Goal: Task Accomplishment & Management: Complete application form

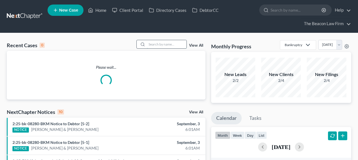
click at [161, 41] on input "search" at bounding box center [167, 44] width 40 height 8
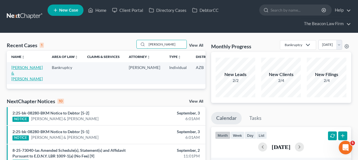
type input "myrna"
click at [27, 72] on link "[PERSON_NAME] & [PERSON_NAME]" at bounding box center [26, 73] width 31 height 16
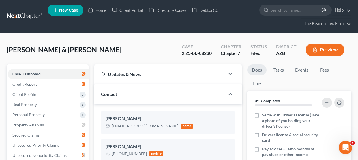
click at [206, 54] on div "2:25-bk-08230" at bounding box center [196, 53] width 30 height 7
click at [38, 15] on link at bounding box center [25, 16] width 36 height 10
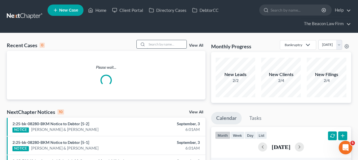
click at [157, 42] on input "search" at bounding box center [167, 44] width 40 height 8
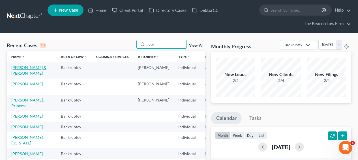
type input "bau"
click at [23, 67] on link "[PERSON_NAME] & [PERSON_NAME]" at bounding box center [28, 70] width 35 height 10
select select "2"
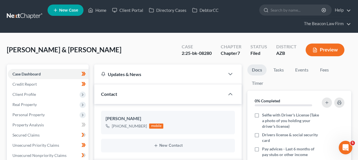
scroll to position [151, 0]
click at [22, 49] on span "[PERSON_NAME] & [PERSON_NAME]" at bounding box center [64, 50] width 114 height 8
copy span "Baumener"
click at [204, 53] on div "2:25-bk-08280" at bounding box center [196, 53] width 30 height 7
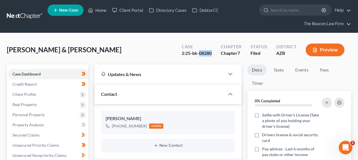
click at [204, 53] on div "2:25-bk-08280" at bounding box center [196, 53] width 30 height 7
copy div "08280"
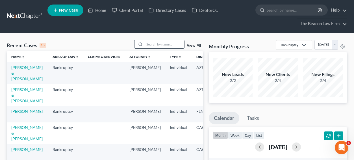
click at [166, 40] on div at bounding box center [159, 44] width 50 height 9
click at [166, 41] on input "search" at bounding box center [165, 44] width 40 height 8
type input "[PERSON_NAME]"
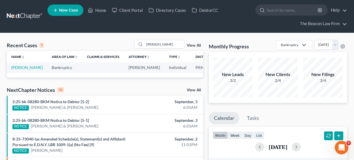
click at [17, 70] on td "[PERSON_NAME]" at bounding box center [27, 67] width 40 height 10
click at [16, 70] on link "[PERSON_NAME]" at bounding box center [26, 67] width 31 height 5
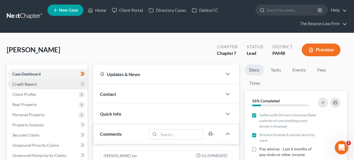
click at [57, 82] on link "Credit Report" at bounding box center [48, 84] width 80 height 10
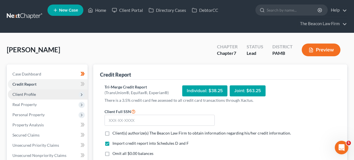
click at [56, 93] on span "Client Profile" at bounding box center [48, 94] width 80 height 10
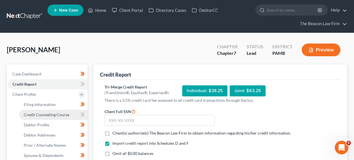
click at [58, 111] on link "Credit Counseling Course" at bounding box center [53, 115] width 68 height 10
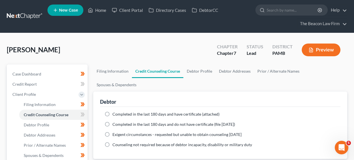
click at [124, 111] on ng-include "Completed in the last 180 days and have certificate (attached) Date Completed N…" at bounding box center [221, 129] width 232 height 36
click at [125, 111] on ng-include "Completed in the last 180 days and have certificate (attached) Date Completed N…" at bounding box center [221, 129] width 232 height 36
click at [125, 112] on span "Completed in the last 180 days and have certificate (attached)" at bounding box center [166, 114] width 107 height 5
click at [118, 111] on input "Completed in the last 180 days and have certificate (attached)" at bounding box center [117, 113] width 4 height 4
radio input "true"
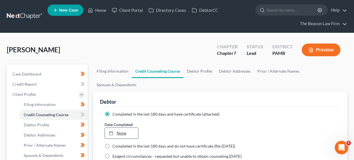
click at [130, 128] on link "None" at bounding box center [121, 133] width 33 height 11
type input "9/3/2025"
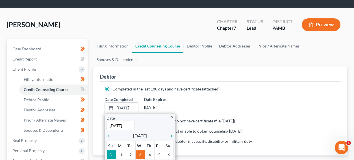
scroll to position [27, 0]
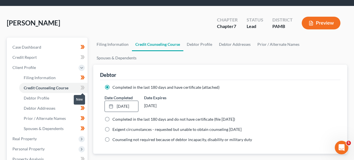
click at [85, 88] on icon at bounding box center [83, 87] width 4 height 7
click at [85, 88] on span at bounding box center [83, 88] width 10 height 8
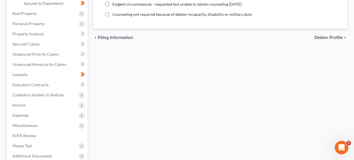
scroll to position [153, 0]
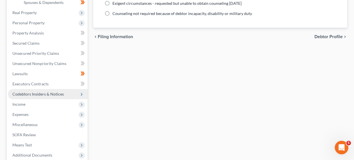
click at [62, 95] on span "Codebtors Insiders & Notices" at bounding box center [37, 94] width 51 height 5
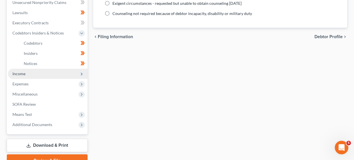
click at [68, 74] on span "Income" at bounding box center [48, 74] width 80 height 10
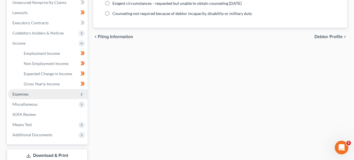
click at [64, 94] on span "Expenses" at bounding box center [48, 94] width 80 height 10
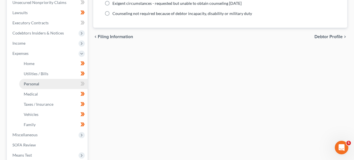
click at [66, 85] on link "Personal" at bounding box center [53, 84] width 68 height 10
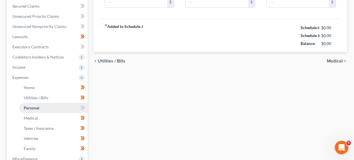
type input "400.00"
type input "0.00"
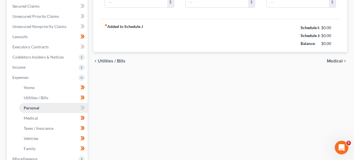
type input "0.00"
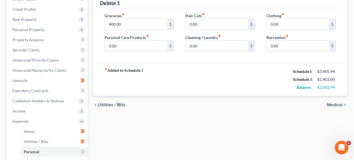
scroll to position [34, 0]
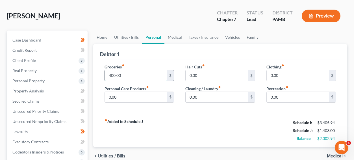
click at [140, 79] on input "400.00" at bounding box center [136, 75] width 62 height 11
type input "450"
click at [140, 101] on input "0.00" at bounding box center [136, 97] width 62 height 11
click at [140, 99] on input "0.00" at bounding box center [136, 97] width 62 height 11
type input "0"
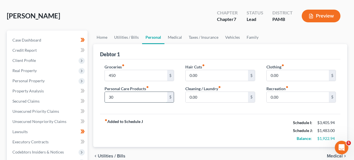
type input "30"
type input "40"
type input "50"
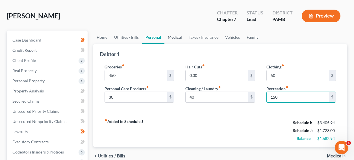
type input "150"
click at [175, 38] on link "Medical" at bounding box center [175, 38] width 21 height 14
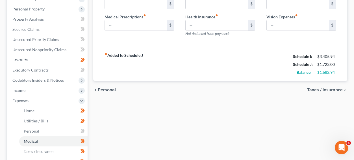
scroll to position [113, 0]
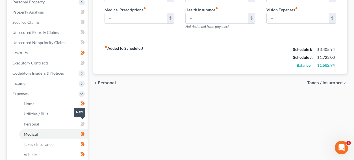
click at [85, 123] on span at bounding box center [83, 124] width 10 height 8
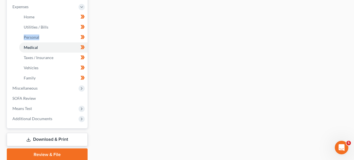
scroll to position [204, 0]
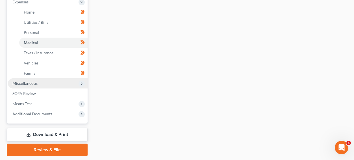
click at [60, 85] on span "Miscellaneous" at bounding box center [48, 83] width 80 height 10
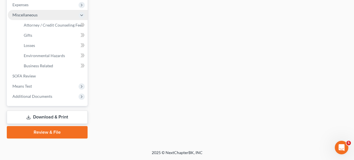
scroll to position [201, 0]
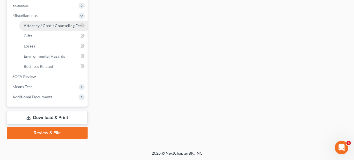
click at [62, 26] on span "Attorney / Credit Counseling Fees" at bounding box center [54, 25] width 60 height 5
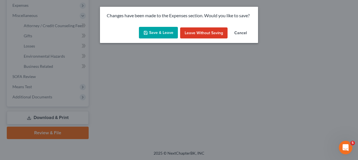
click at [167, 33] on button "Save & Leave" at bounding box center [158, 33] width 39 height 12
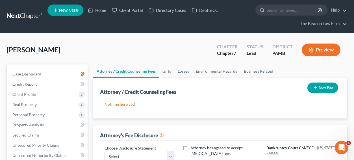
scroll to position [154, 0]
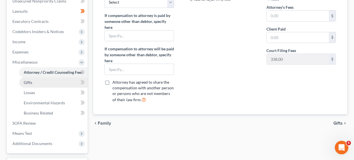
click at [62, 82] on link "Gifts" at bounding box center [53, 82] width 68 height 10
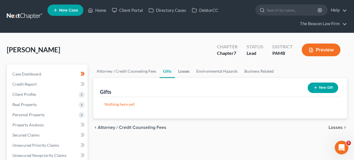
click at [191, 77] on link "Losses" at bounding box center [184, 71] width 18 height 14
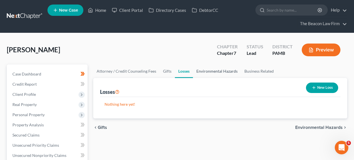
click at [207, 73] on link "Environmental Hazards" at bounding box center [217, 71] width 48 height 14
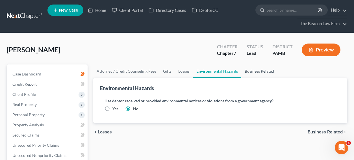
click at [253, 72] on link "Business Related" at bounding box center [259, 71] width 36 height 14
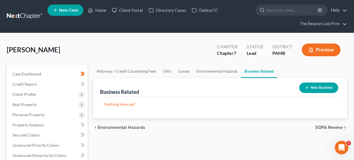
scroll to position [154, 0]
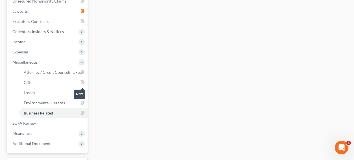
click at [80, 81] on span at bounding box center [83, 83] width 10 height 8
click at [81, 92] on icon at bounding box center [83, 92] width 4 height 7
click at [81, 102] on icon at bounding box center [83, 102] width 4 height 7
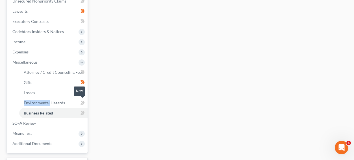
click at [81, 102] on icon at bounding box center [83, 102] width 4 height 7
click at [81, 111] on icon at bounding box center [82, 113] width 3 height 4
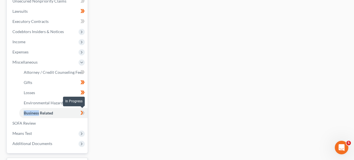
click at [81, 111] on icon at bounding box center [82, 113] width 3 height 4
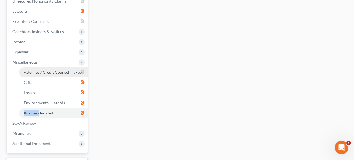
click at [65, 72] on span "Attorney / Credit Counseling Fees" at bounding box center [54, 72] width 60 height 5
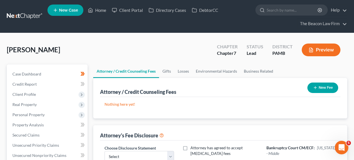
click at [330, 91] on button "New Fee" at bounding box center [323, 88] width 31 height 10
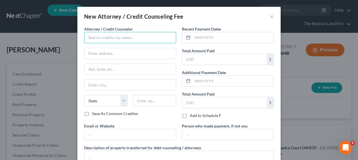
click at [142, 34] on input "text" at bounding box center [130, 37] width 92 height 11
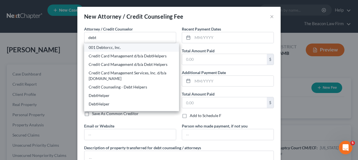
click at [135, 46] on div "001 Debtorcc, Inc." at bounding box center [132, 48] width 86 height 6
type input "001 Debtorcc, Inc."
type input "378 Summit Avenue"
type input "Jersey City"
select select "33"
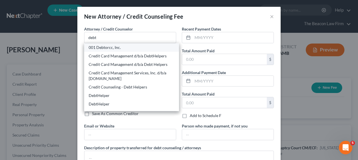
type input "07306"
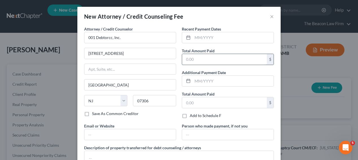
click at [221, 57] on input "text" at bounding box center [224, 59] width 85 height 11
type input "19.95"
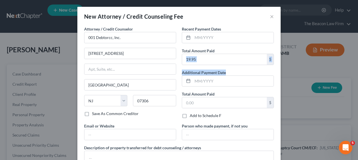
drag, startPoint x: 353, startPoint y: 48, endPoint x: 358, endPoint y: 79, distance: 31.4
click at [355, 81] on div "New Attorney / Credit Counseling Fee × Attorney / Credit Counselor * 001 Debtor…" at bounding box center [179, 80] width 358 height 160
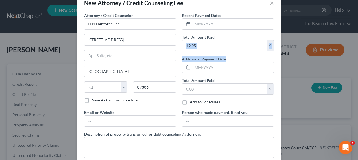
scroll to position [47, 0]
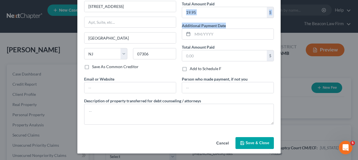
click at [271, 147] on button "Save & Close" at bounding box center [255, 143] width 38 height 12
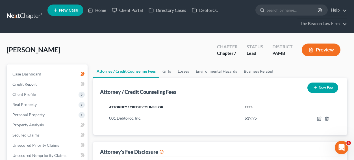
click at [320, 90] on button "New Fee" at bounding box center [323, 88] width 31 height 10
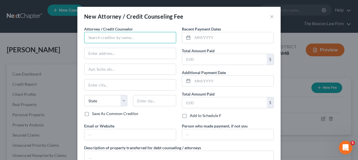
click at [131, 39] on input "text" at bounding box center [130, 37] width 92 height 11
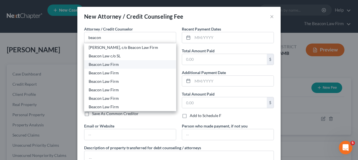
click at [124, 68] on div "Beacon Law Firm" at bounding box center [130, 64] width 92 height 8
type input "Beacon Law Firm"
type input "9295 E Stockton Blvd, Suite 20"
type input "Elk Grove"
select select "4"
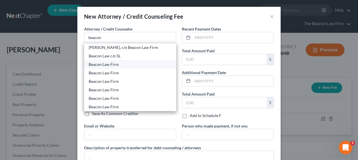
type input "95624"
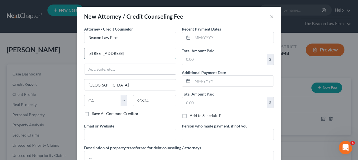
click at [144, 56] on input "9295 E Stockton Blvd, Suite 20" at bounding box center [131, 53] width 92 height 11
paste input "8171 E. Del Barquero Dr"
type input "8171 E. Del Barquero Drive"
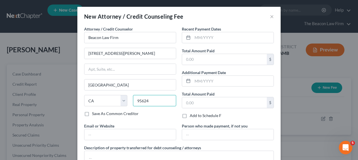
click at [143, 103] on input "95624" at bounding box center [154, 100] width 43 height 11
paste input "85258"
type input "85258"
click at [136, 74] on input "text" at bounding box center [131, 69] width 92 height 11
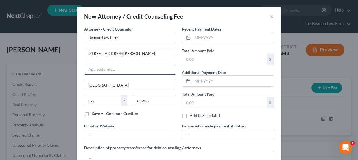
type input "Scottsdale"
select select "3"
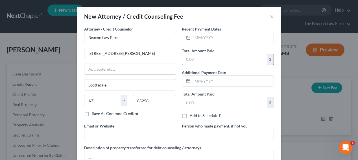
click at [198, 62] on input "text" at bounding box center [224, 59] width 85 height 11
type input "1,700"
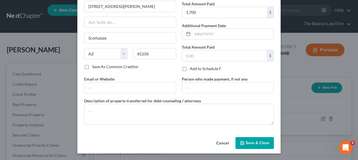
click at [257, 141] on span "Save & Close" at bounding box center [258, 142] width 24 height 5
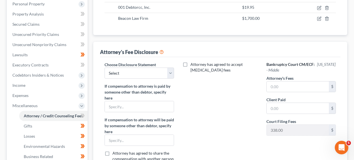
scroll to position [117, 0]
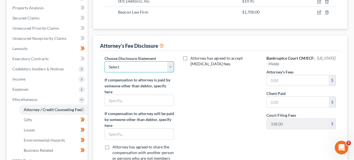
click at [164, 71] on select "Select WDPa - Andrew Carroll NY Eastern June 2 - June Nguyen (Chapter 13 FL Onl…" at bounding box center [140, 66] width 70 height 11
select select "5"
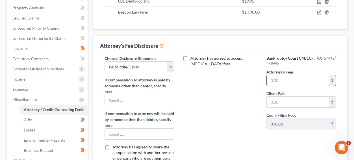
click at [282, 79] on input "text" at bounding box center [298, 80] width 62 height 11
type input "1700"
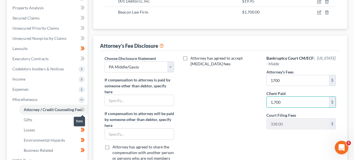
type input "1,700"
click at [84, 110] on icon at bounding box center [83, 109] width 4 height 7
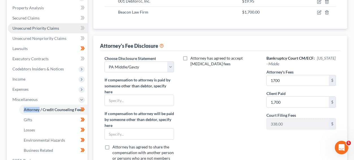
click at [54, 32] on link "Unsecured Priority Claims" at bounding box center [48, 28] width 80 height 10
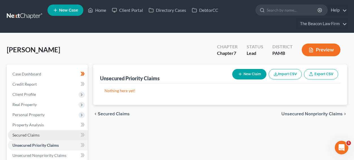
click at [47, 138] on link "Secured Claims" at bounding box center [48, 135] width 80 height 10
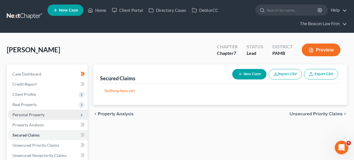
click at [38, 115] on span "Personal Property" at bounding box center [28, 114] width 32 height 5
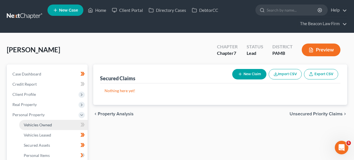
click at [37, 122] on span "Vehicles Owned" at bounding box center [38, 124] width 28 height 5
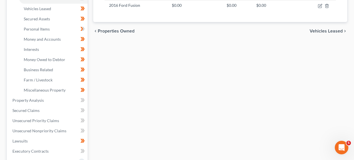
scroll to position [127, 0]
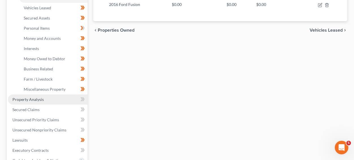
click at [66, 96] on link "Property Analysis" at bounding box center [48, 99] width 80 height 10
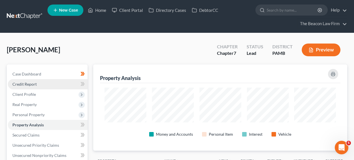
click at [52, 85] on link "Credit Report" at bounding box center [48, 84] width 80 height 10
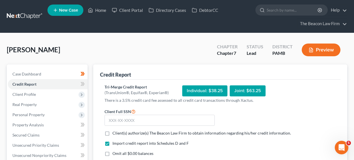
click at [126, 134] on span "Client(s) authorize(s) The Beacon Law Firm to obtain information regarding his/…" at bounding box center [202, 133] width 179 height 5
click at [118, 134] on input "Client(s) authorize(s) The Beacon Law Firm to obtain information regarding his/…" at bounding box center [117, 132] width 4 height 4
checkbox input "true"
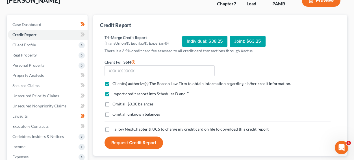
scroll to position [50, 0]
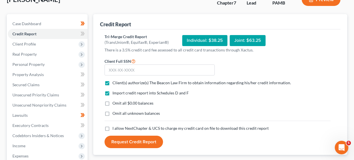
click at [153, 129] on span "I allow NextChapter & UCS to charge my credit card on file to download this cre…" at bounding box center [191, 128] width 156 height 5
click at [118, 129] on input "I allow NextChapter & UCS to charge my credit card on file to download this cre…" at bounding box center [117, 128] width 4 height 4
checkbox input "true"
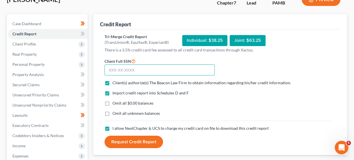
click at [133, 72] on input "text" at bounding box center [160, 69] width 110 height 11
type input "191-58-1228"
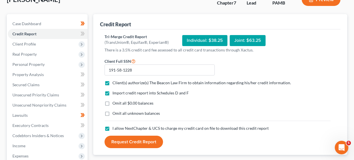
click at [148, 138] on button "Request Credit Report" at bounding box center [134, 142] width 59 height 12
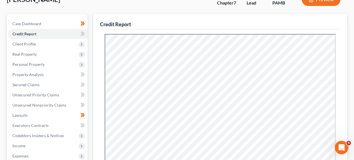
scroll to position [0, 0]
click at [81, 36] on icon at bounding box center [83, 33] width 4 height 7
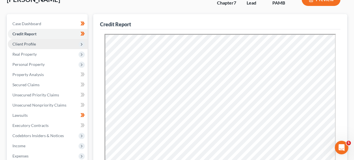
click at [66, 43] on span "Client Profile" at bounding box center [48, 44] width 80 height 10
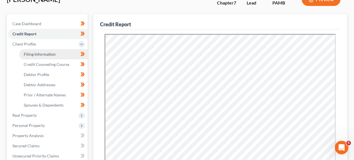
click at [62, 53] on link "Filing Information" at bounding box center [53, 54] width 68 height 10
select select "1"
select select "0"
select select "9"
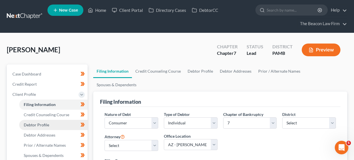
click at [60, 121] on link "Debtor Profile" at bounding box center [53, 125] width 68 height 10
select select "0"
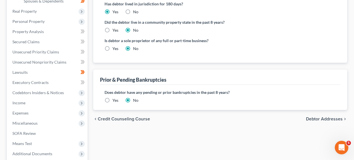
scroll to position [155, 0]
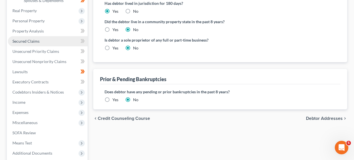
click at [24, 39] on span "Secured Claims" at bounding box center [25, 41] width 27 height 5
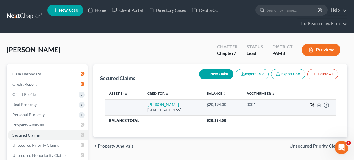
click at [311, 106] on icon "button" at bounding box center [312, 105] width 5 height 5
select select "14"
select select "0"
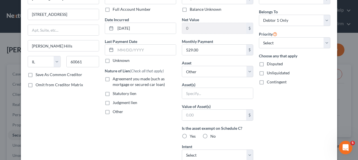
scroll to position [60, 0]
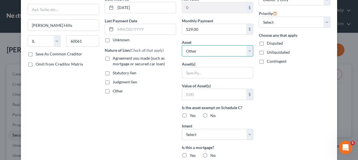
click at [225, 49] on select "Select Other Multiple Assets Capital One (Checking Account) - $10.36 Household …" at bounding box center [218, 50] width 72 height 11
select select "8"
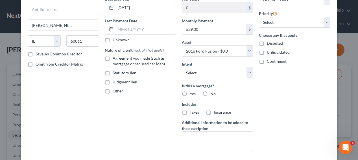
click at [209, 89] on div "Is this a mortgage? Yes No" at bounding box center [218, 90] width 72 height 14
click at [208, 91] on div "No" at bounding box center [209, 94] width 13 height 6
click at [211, 92] on label "No" at bounding box center [213, 94] width 5 height 6
click at [213, 92] on input "No" at bounding box center [215, 93] width 4 height 4
radio input "true"
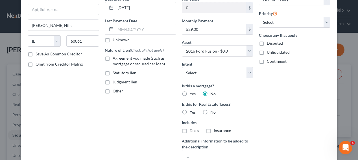
click at [211, 109] on label "No" at bounding box center [213, 112] width 5 height 6
click at [213, 109] on input "No" at bounding box center [215, 111] width 4 height 4
radio input "true"
click at [211, 112] on label "No" at bounding box center [213, 112] width 5 height 6
click at [213, 112] on input "No" at bounding box center [215, 111] width 4 height 4
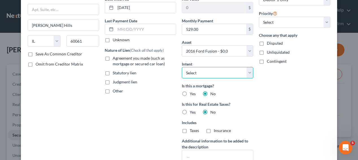
click at [208, 74] on select "Select Surrender Redeem Reaffirm Avoid Other" at bounding box center [218, 72] width 72 height 11
select select "2"
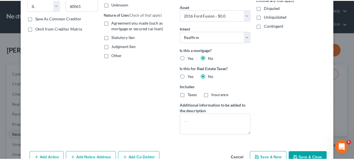
scroll to position [115, 0]
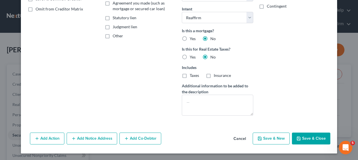
click at [299, 135] on button "Save & Close" at bounding box center [311, 139] width 38 height 12
select select
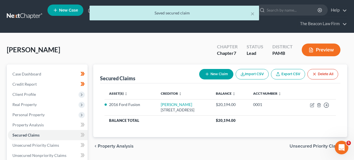
drag, startPoint x: 353, startPoint y: 50, endPoint x: 354, endPoint y: 60, distance: 10.2
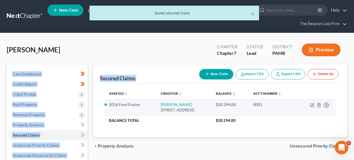
drag, startPoint x: 353, startPoint y: 71, endPoint x: 284, endPoint y: 100, distance: 75.0
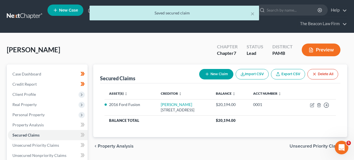
click at [114, 127] on div "Asset(s) expand_more expand_less unfold_more Creditor expand_more expand_less u…" at bounding box center [220, 110] width 241 height 54
click at [85, 132] on span at bounding box center [83, 135] width 10 height 8
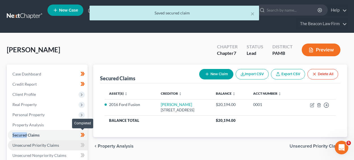
click at [75, 143] on link "Unsecured Priority Claims" at bounding box center [48, 145] width 80 height 10
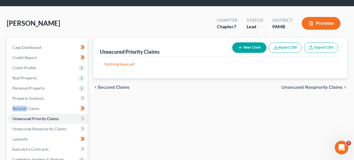
scroll to position [27, 0]
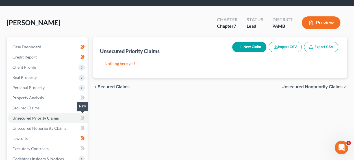
click at [83, 116] on icon at bounding box center [83, 118] width 3 height 4
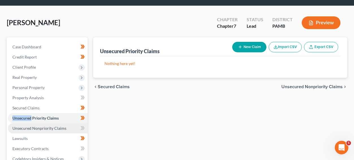
click at [68, 126] on link "Unsecured Nonpriority Claims" at bounding box center [48, 128] width 80 height 10
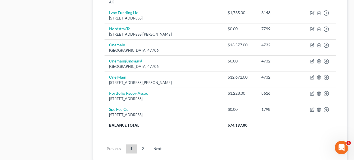
scroll to position [441, 0]
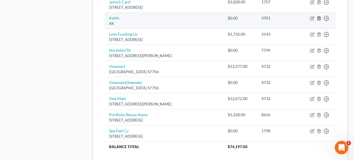
click at [319, 19] on icon "button" at bounding box center [319, 18] width 5 height 5
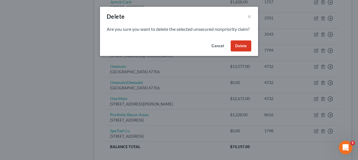
click at [250, 50] on button "Delete" at bounding box center [241, 45] width 21 height 11
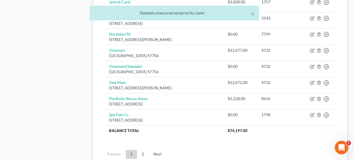
click at [160, 148] on ul "Previous 1 2 Next" at bounding box center [220, 154] width 241 height 15
click at [160, 149] on ul "Previous 1 2 Next" at bounding box center [220, 154] width 241 height 15
click at [158, 152] on link "Next" at bounding box center [157, 154] width 17 height 9
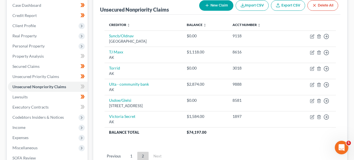
scroll to position [87, 0]
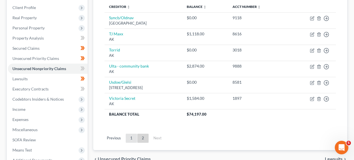
click at [133, 137] on link "1" at bounding box center [131, 138] width 11 height 9
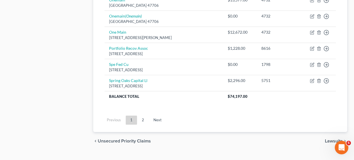
scroll to position [503, 0]
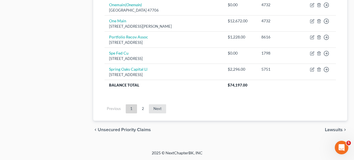
click at [163, 105] on link "Next" at bounding box center [157, 108] width 17 height 9
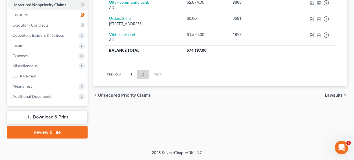
scroll to position [150, 0]
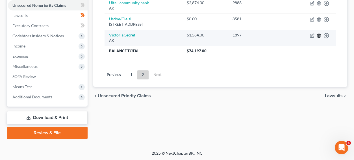
click at [319, 36] on line "button" at bounding box center [319, 35] width 0 height 1
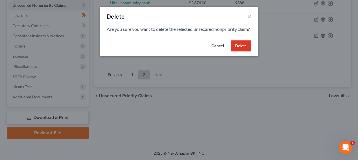
click at [239, 52] on button "Delete" at bounding box center [241, 45] width 21 height 11
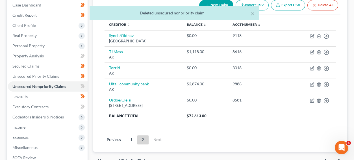
scroll to position [79, 0]
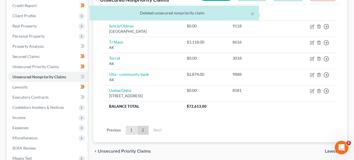
click at [137, 129] on link "1" at bounding box center [131, 130] width 11 height 9
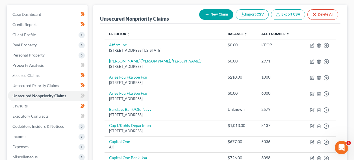
scroll to position [56, 0]
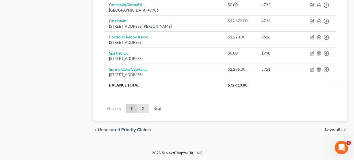
click at [146, 108] on link "2" at bounding box center [142, 108] width 11 height 9
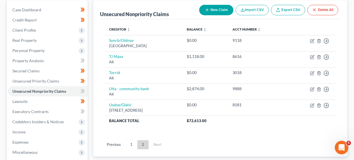
scroll to position [65, 0]
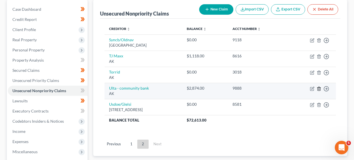
click at [318, 89] on icon "button" at bounding box center [319, 89] width 5 height 5
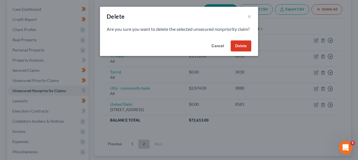
click at [233, 49] on button "Delete" at bounding box center [241, 45] width 21 height 11
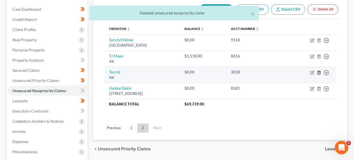
click at [320, 72] on icon "button" at bounding box center [319, 72] width 5 height 5
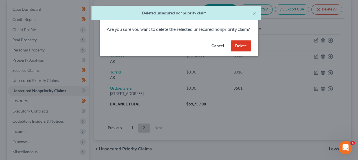
click at [243, 52] on button "Delete" at bounding box center [241, 45] width 21 height 11
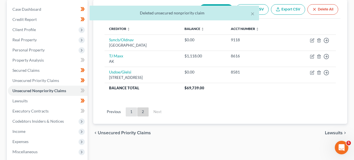
click at [133, 109] on link "1" at bounding box center [131, 111] width 11 height 9
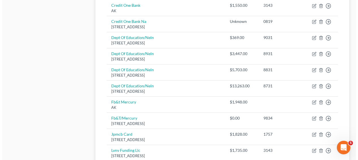
scroll to position [321, 0]
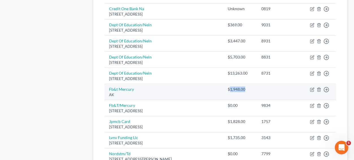
drag, startPoint x: 228, startPoint y: 90, endPoint x: 246, endPoint y: 90, distance: 18.7
click at [246, 90] on div "$1,948.00" at bounding box center [240, 90] width 25 height 6
copy div "1,948.00"
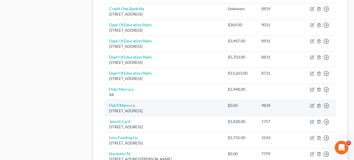
click at [314, 108] on td "Move to D Move to E Move to G Move to Notice Only" at bounding box center [319, 108] width 36 height 16
click at [314, 107] on icon "button" at bounding box center [312, 105] width 5 height 5
select select "43"
select select "2"
select select "0"
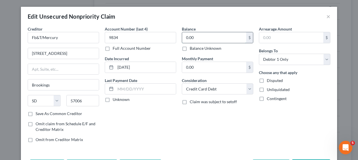
click at [211, 37] on input "0.00" at bounding box center [214, 37] width 64 height 11
paste input "1,948"
type input "1,948.00"
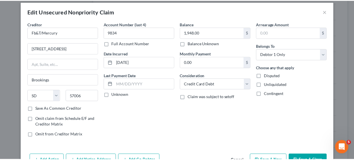
scroll to position [39, 0]
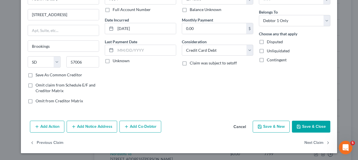
click at [313, 123] on button "Save & Close" at bounding box center [311, 127] width 38 height 12
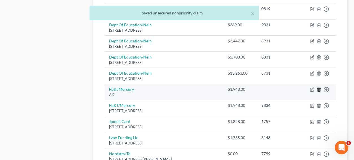
click at [318, 89] on icon "button" at bounding box center [319, 89] width 5 height 5
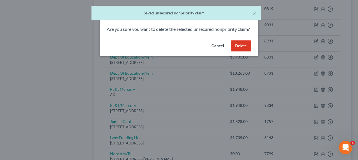
click at [246, 52] on button "Delete" at bounding box center [241, 45] width 21 height 11
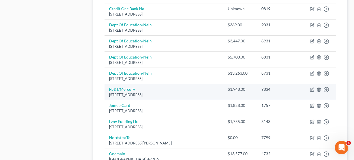
click at [140, 91] on td "Fb&T/Mercury 2220 6th St, Brookings, SD 57006" at bounding box center [164, 92] width 118 height 16
click at [141, 94] on div "2220 6th St, Brookings, SD 57006" at bounding box center [163, 94] width 109 height 5
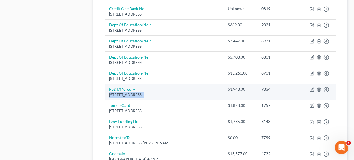
copy div "2220 6th St, Brookings, SD 57006"
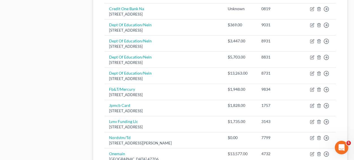
click at [85, 42] on div "Case Dashboard Payments Invoices Payments Payments Credit Report Client Profile" at bounding box center [47, 23] width 87 height 561
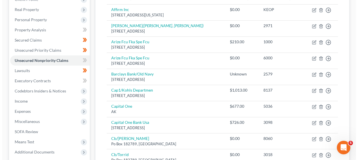
scroll to position [130, 0]
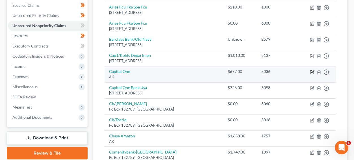
click at [311, 72] on icon "button" at bounding box center [312, 72] width 5 height 5
select select "1"
select select "2"
select select "0"
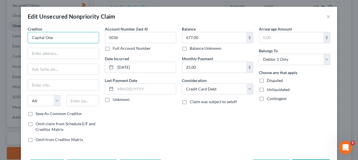
click at [74, 39] on input "Capital One" at bounding box center [64, 37] width 72 height 11
type input "Capital One"
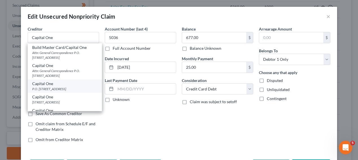
click at [83, 83] on div "Capital One" at bounding box center [64, 84] width 65 height 6
type input "P.O. Box 31293"
type input "Salt Lake City"
select select "46"
type input "84131"
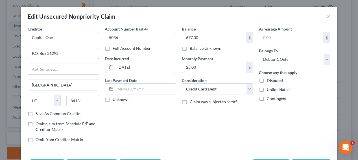
click at [53, 51] on input "P.O. Box 31293" at bounding box center [63, 53] width 71 height 11
paste input "P.O. Box 31293"
type input "P.O. Box 31293"
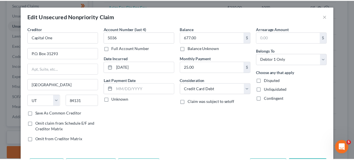
scroll to position [39, 0]
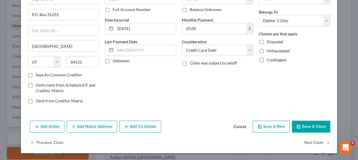
click at [300, 127] on button "Save & Close" at bounding box center [311, 127] width 38 height 12
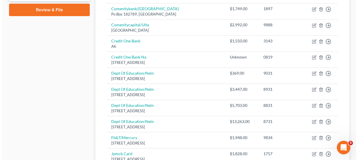
scroll to position [260, 0]
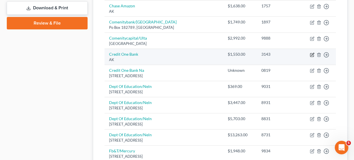
click at [312, 55] on icon "button" at bounding box center [312, 55] width 5 height 5
select select "1"
select select "2"
select select "0"
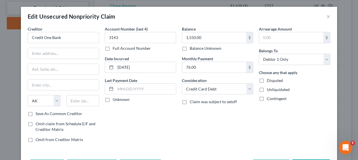
click at [81, 46] on div "Creditor * Credit One Bank State AL AK AR AZ CA CO CT DE DC FL GA GU HI ID IL I…" at bounding box center [64, 68] width 72 height 85
click at [80, 46] on div "Creditor * Credit One Bank State AL AK AR AZ CA CO CT DE DC FL GA GU HI ID IL I…" at bounding box center [64, 68] width 72 height 85
click at [81, 40] on input "Credit One Bank" at bounding box center [64, 37] width 72 height 11
type input "Credit One Bank"
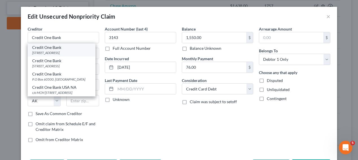
click at [81, 51] on div "PO Box 98875, Las Vegas, NV 89193" at bounding box center [61, 52] width 59 height 5
type input "PO Box 98875"
type input "Las Vegas"
select select "31"
type input "89193"
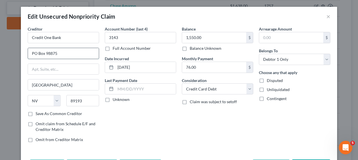
click at [81, 52] on input "PO Box 98875" at bounding box center [63, 53] width 71 height 11
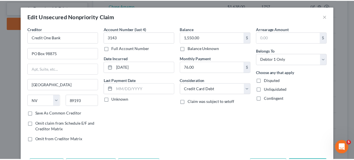
scroll to position [39, 0]
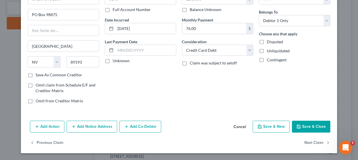
click at [309, 129] on button "Save & Close" at bounding box center [311, 127] width 38 height 12
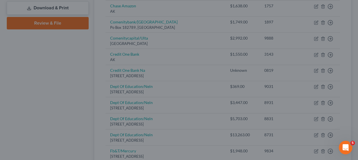
type input "0"
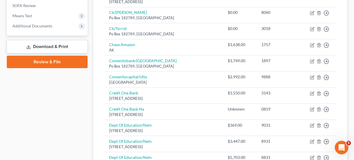
scroll to position [487, 0]
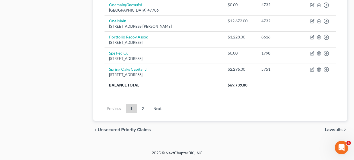
click at [157, 102] on ul "Previous 1 2 Next" at bounding box center [220, 108] width 241 height 15
click at [157, 105] on link "Next" at bounding box center [157, 108] width 17 height 9
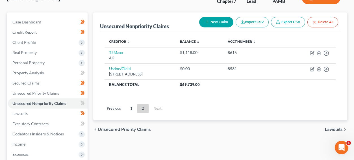
scroll to position [53, 0]
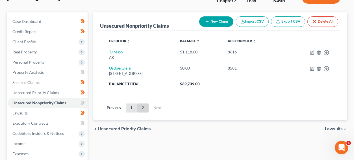
click at [134, 105] on link "1" at bounding box center [131, 107] width 11 height 9
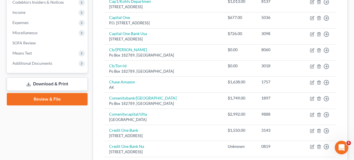
scroll to position [174, 0]
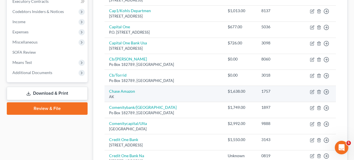
click at [322, 94] on td "Move to D Move to E Move to G Move to Notice Only" at bounding box center [319, 94] width 36 height 16
click at [321, 89] on td "Move to D Move to E Move to G Move to Notice Only" at bounding box center [319, 94] width 36 height 16
click at [321, 90] on icon "button" at bounding box center [319, 92] width 5 height 5
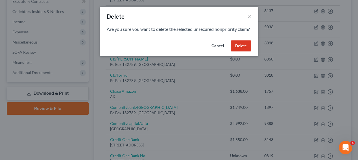
click at [248, 52] on button "Delete" at bounding box center [241, 45] width 21 height 11
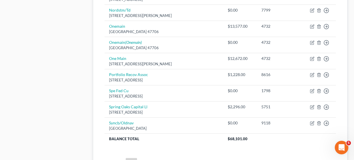
scroll to position [449, 0]
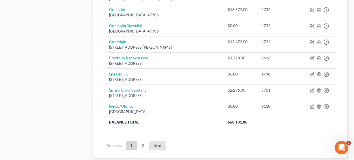
click at [155, 146] on link "Next" at bounding box center [157, 145] width 17 height 9
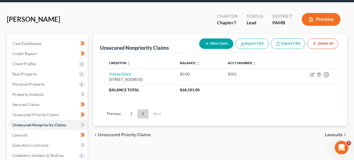
scroll to position [55, 0]
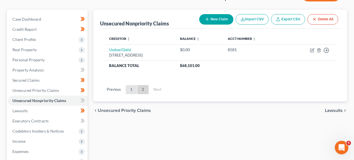
click at [129, 89] on link "1" at bounding box center [131, 89] width 11 height 9
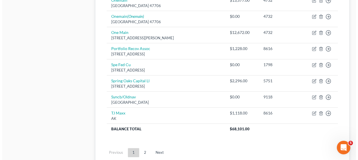
scroll to position [485, 0]
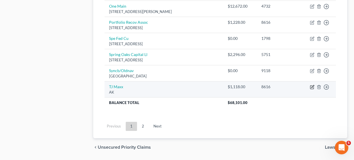
click at [313, 87] on icon "button" at bounding box center [312, 87] width 5 height 5
select select "1"
select select "2"
select select "0"
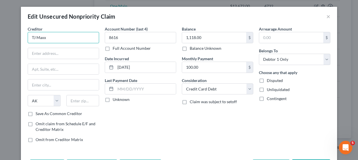
click at [69, 38] on input "TJ Maxx" at bounding box center [64, 37] width 72 height 11
drag, startPoint x: 69, startPoint y: 38, endPoint x: 0, endPoint y: 34, distance: 68.8
click at [0, 34] on div "Edit Unsecured Nonpriority Claim × Creditor * tj max State AL AK AR AZ CA CO CT…" at bounding box center [179, 80] width 358 height 160
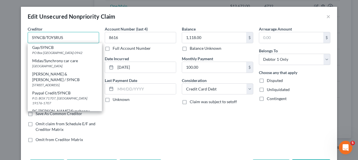
type input "SYNCB/TJX CO DC"
type input "POB 965015"
type input "Orlando"
select select "9"
type input "32896"
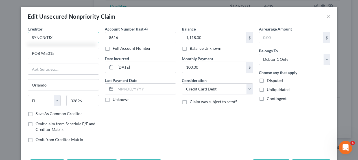
type input "SYNCB/TJX"
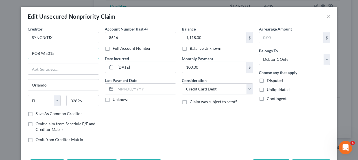
paste input "770 Cochituate Road"
type input "770 Cochituate Road"
click at [95, 99] on input "32896" at bounding box center [82, 100] width 33 height 11
click at [91, 100] on input "32896" at bounding box center [82, 100] width 33 height 11
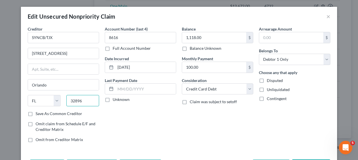
paste input "01701"
type input "01701"
click at [69, 70] on input "text" at bounding box center [63, 69] width 71 height 11
type input "Framingham"
select select "22"
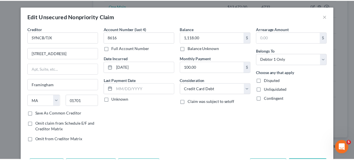
scroll to position [39, 0]
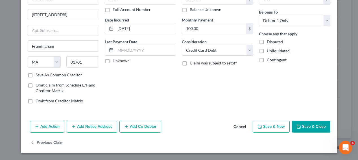
click at [299, 125] on icon "button" at bounding box center [299, 126] width 5 height 5
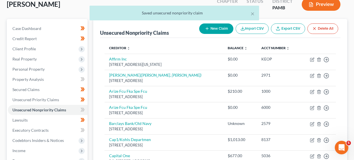
scroll to position [503, 0]
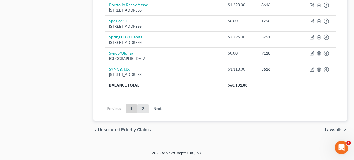
click at [143, 107] on link "2" at bounding box center [142, 108] width 11 height 9
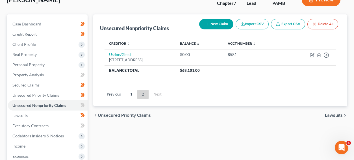
scroll to position [57, 0]
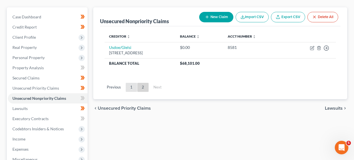
click at [128, 85] on link "1" at bounding box center [131, 87] width 11 height 9
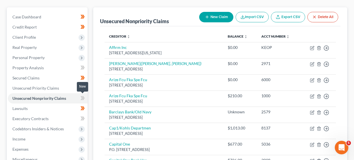
click at [83, 97] on icon at bounding box center [82, 98] width 3 height 4
click at [268, 34] on link "Acct Number expand_more expand_less unfold_more" at bounding box center [275, 36] width 28 height 4
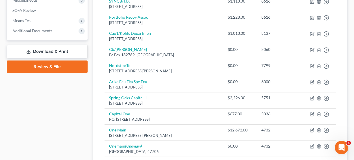
scroll to position [272, 0]
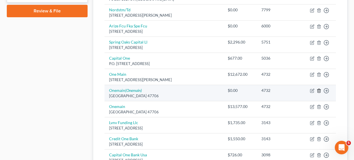
click at [321, 91] on icon "button" at bounding box center [319, 90] width 5 height 5
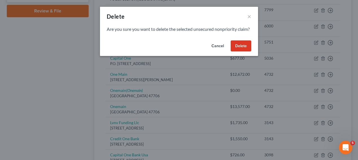
click at [247, 49] on button "Delete" at bounding box center [241, 45] width 21 height 11
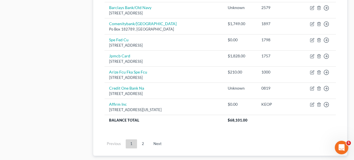
scroll to position [466, 0]
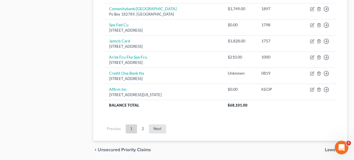
click at [154, 127] on link "Next" at bounding box center [157, 128] width 17 height 9
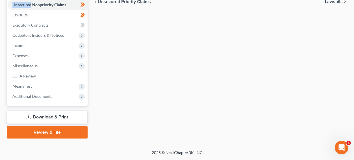
scroll to position [150, 0]
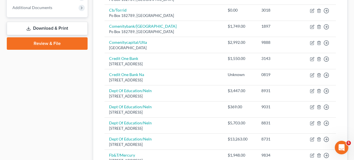
scroll to position [483, 0]
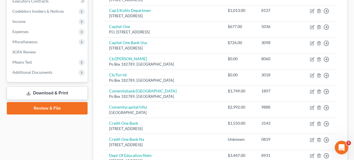
scroll to position [21, 0]
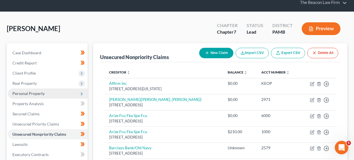
click at [45, 95] on span "Personal Property" at bounding box center [48, 93] width 80 height 10
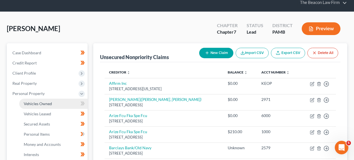
click at [45, 100] on link "Vehicles Owned" at bounding box center [53, 104] width 68 height 10
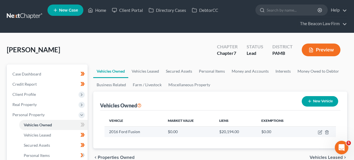
click at [323, 133] on td at bounding box center [319, 131] width 33 height 11
click at [322, 133] on icon "button" at bounding box center [320, 132] width 5 height 5
select select "0"
select select "10"
select select "0"
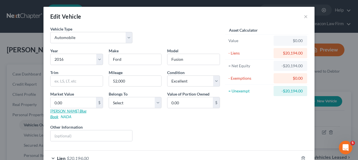
click at [67, 112] on link "Kelly Blue Book" at bounding box center [68, 114] width 36 height 10
click at [80, 99] on input "0.00" at bounding box center [74, 102] width 46 height 11
click at [70, 130] on input "text" at bounding box center [92, 135] width 82 height 11
paste input "3FA6P0T98GR374744"
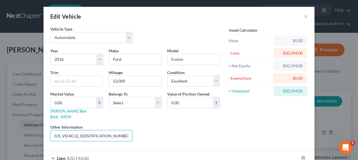
type input "3FA6P0T98GR374744 - VIN"
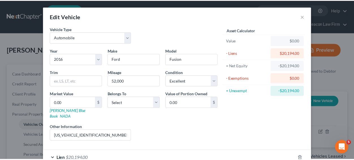
scroll to position [31, 0]
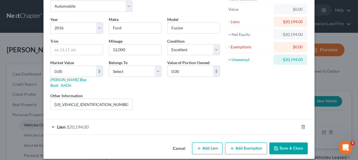
click at [284, 142] on button "Save & Close" at bounding box center [289, 148] width 38 height 12
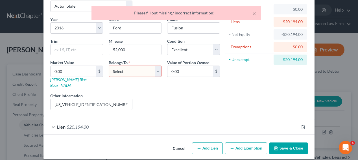
click at [141, 64] on div "Belongs To * Select Debtor 1 Only Debtor 2 Only Debtor 1 And Debtor 2 Only At L…" at bounding box center [135, 74] width 59 height 29
click at [137, 70] on select "Select Debtor 1 Only Debtor 2 Only Debtor 1 And Debtor 2 Only At Least One Of T…" at bounding box center [135, 71] width 53 height 11
select select "0"
click at [281, 142] on button "Save & Close" at bounding box center [289, 148] width 38 height 12
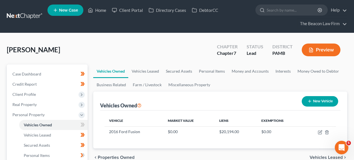
click at [33, 13] on link at bounding box center [25, 16] width 36 height 10
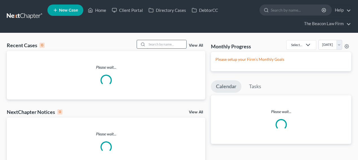
click at [164, 45] on input "search" at bounding box center [167, 44] width 40 height 8
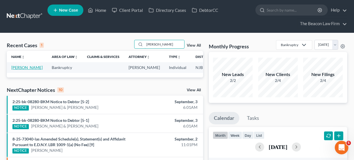
type input "novak"
click at [21, 66] on link "Novak, Jennifer" at bounding box center [26, 67] width 31 height 5
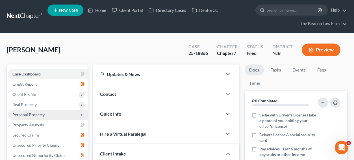
click at [26, 113] on span "Personal Property" at bounding box center [28, 114] width 32 height 5
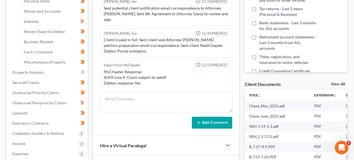
scroll to position [177, 0]
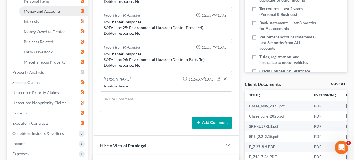
click at [42, 12] on span "Money and Accounts" at bounding box center [42, 11] width 37 height 5
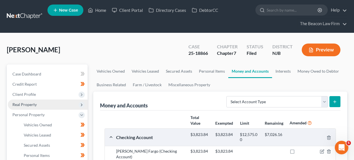
click at [54, 104] on span "Real Property" at bounding box center [48, 105] width 80 height 10
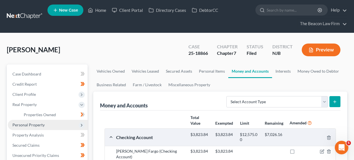
click at [43, 122] on span "Personal Property" at bounding box center [28, 124] width 32 height 5
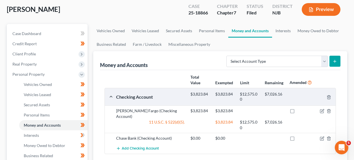
scroll to position [28, 0]
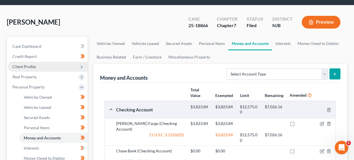
click at [61, 66] on span "Client Profile" at bounding box center [48, 67] width 80 height 10
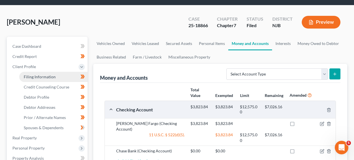
click at [56, 74] on link "Filing Information" at bounding box center [53, 77] width 68 height 10
select select "1"
select select "0"
select select "11"
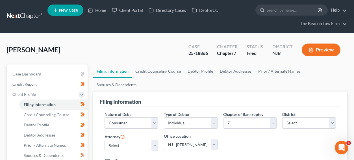
scroll to position [154, 0]
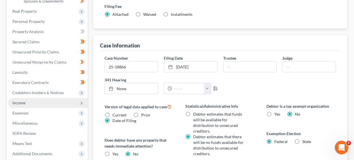
click at [49, 100] on span "Income" at bounding box center [48, 103] width 80 height 10
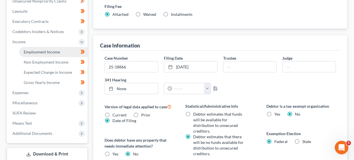
click at [60, 54] on link "Employment Income" at bounding box center [53, 52] width 68 height 10
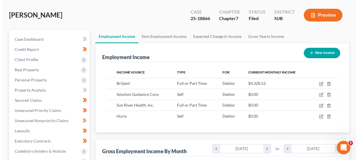
scroll to position [58, 0]
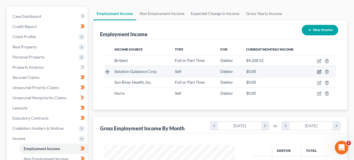
click at [317, 72] on icon "button" at bounding box center [319, 72] width 5 height 5
select select "1"
select select "48"
select select "0"
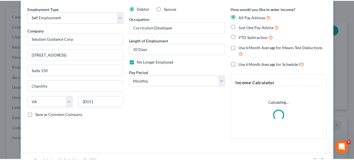
scroll to position [60, 0]
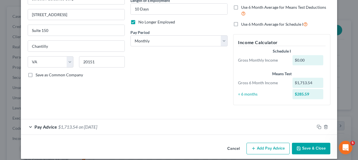
click at [340, 119] on div "Edit Income Source × Employment Type * Select Full or Part Time Employment Self…" at bounding box center [179, 80] width 358 height 160
click at [232, 148] on button "Cancel" at bounding box center [233, 148] width 21 height 11
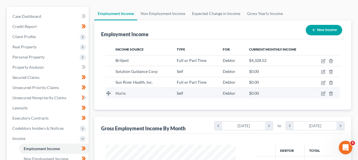
scroll to position [282590, 282550]
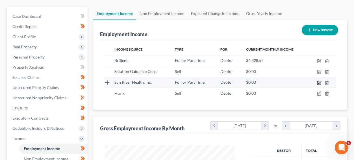
click at [318, 82] on icon "button" at bounding box center [319, 83] width 5 height 5
select select "0"
select select "35"
select select "1"
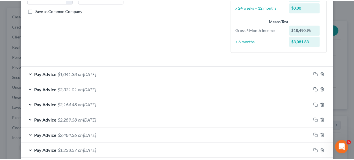
scroll to position [170, 0]
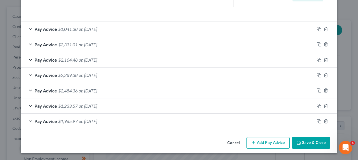
click at [234, 141] on button "Cancel" at bounding box center [233, 143] width 21 height 11
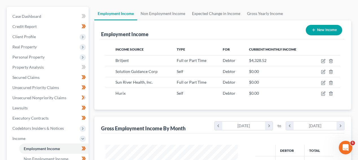
scroll to position [282590, 282550]
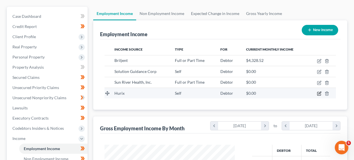
click at [318, 94] on icon "button" at bounding box center [319, 93] width 5 height 5
select select "1"
select select "45"
select select "1"
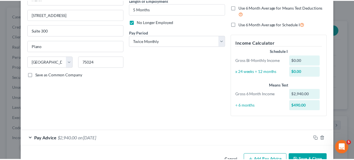
scroll to position [0, 0]
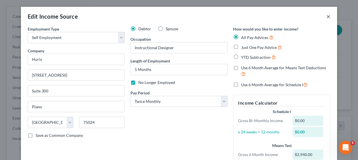
click at [327, 15] on button "×" at bounding box center [329, 16] width 4 height 7
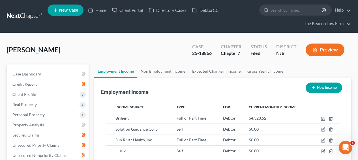
click at [5, 25] on nav "Home New Case Client Portal Directory Cases DebtorCC The Beacon Law Firm prenn@…" at bounding box center [179, 16] width 358 height 33
click at [7, 22] on nav "Home New Case Client Portal Directory Cases DebtorCC The Beacon Law Firm prenn@…" at bounding box center [179, 16] width 358 height 33
click at [8, 20] on link at bounding box center [25, 16] width 36 height 10
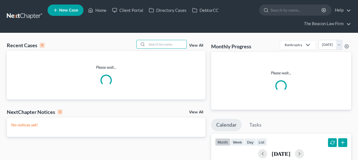
click at [154, 43] on input "search" at bounding box center [167, 44] width 40 height 8
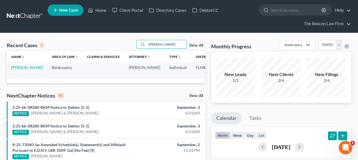
type input "[PERSON_NAME]"
click at [13, 65] on td "[PERSON_NAME]" at bounding box center [27, 70] width 40 height 16
click at [19, 70] on link "[PERSON_NAME]" at bounding box center [26, 67] width 31 height 5
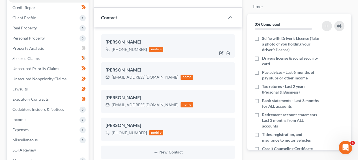
scroll to position [145, 0]
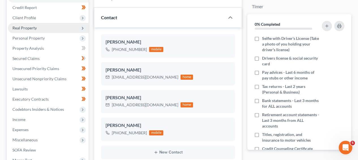
click at [70, 33] on span "Real Property" at bounding box center [48, 28] width 81 height 10
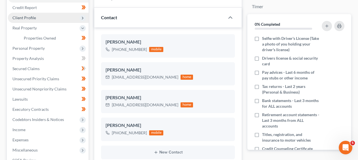
click at [65, 19] on span "Client Profile" at bounding box center [48, 18] width 81 height 10
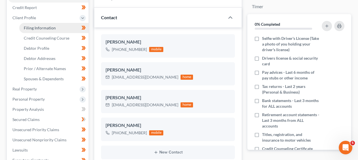
click at [57, 27] on link "Filing Information" at bounding box center [53, 28] width 69 height 10
select select "1"
select select "0"
select select "9"
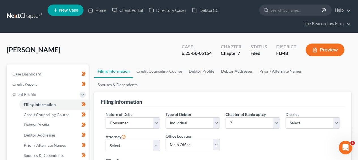
scroll to position [154, 0]
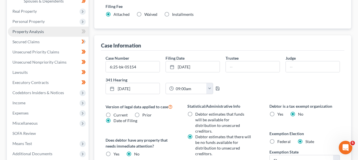
click at [43, 31] on link "Property Analysis" at bounding box center [48, 32] width 81 height 10
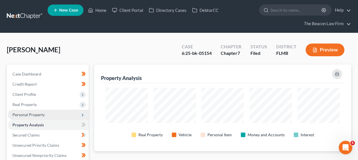
click at [51, 117] on span "Personal Property" at bounding box center [48, 115] width 81 height 10
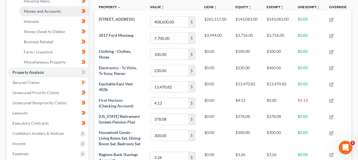
click at [41, 12] on span "Money and Accounts" at bounding box center [42, 11] width 37 height 5
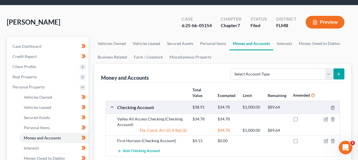
scroll to position [26, 0]
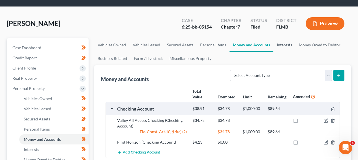
click at [274, 44] on link "Interests" at bounding box center [284, 45] width 22 height 14
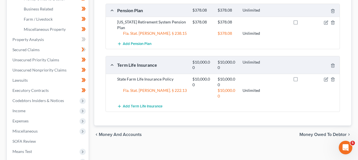
scroll to position [188, 0]
click at [324, 77] on icon "button" at bounding box center [325, 79] width 5 height 5
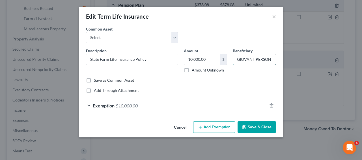
click at [249, 57] on input "GIOVANI [PERSON_NAME]" at bounding box center [254, 59] width 43 height 11
click at [172, 129] on button "Cancel" at bounding box center [179, 127] width 21 height 11
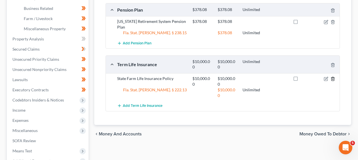
click at [330, 77] on icon "button" at bounding box center [332, 79] width 5 height 5
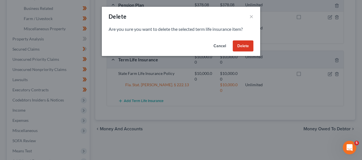
click at [245, 47] on button "Delete" at bounding box center [243, 45] width 21 height 11
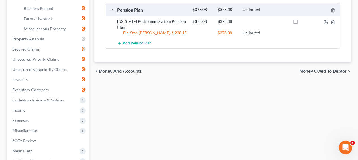
click at [358, 50] on html "Home New Case Client Portal Directory Cases DebtorCC The Beacon Law Firm [EMAIL…" at bounding box center [179, 18] width 358 height 412
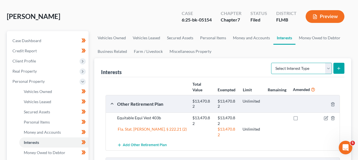
click at [314, 70] on select "Select Interest Type 401K Annuity Bond Education IRA Government Bond Government…" at bounding box center [301, 68] width 61 height 11
select select "whole_life_insurance"
click at [340, 66] on icon "submit" at bounding box center [338, 68] width 5 height 5
click at [337, 68] on icon "submit" at bounding box center [338, 68] width 5 height 5
click at [50, 139] on link "Interests" at bounding box center [53, 142] width 69 height 10
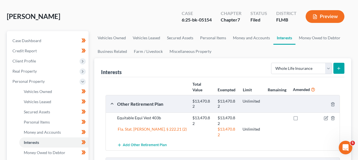
click at [334, 69] on button "submit" at bounding box center [338, 68] width 11 height 11
click at [263, 37] on link "Money and Accounts" at bounding box center [251, 38] width 44 height 14
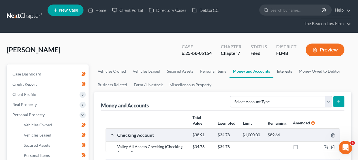
click at [284, 72] on link "Interests" at bounding box center [284, 71] width 22 height 14
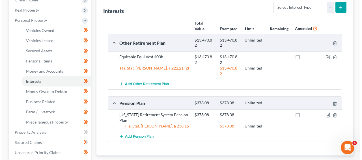
scroll to position [81, 0]
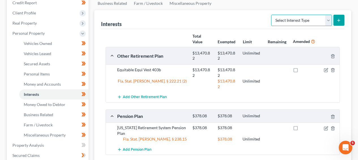
click at [309, 20] on select "Select Interest Type 401K Annuity Bond Education IRA Government Bond Government…" at bounding box center [301, 20] width 61 height 11
select select "whole_life_insurance"
click at [336, 21] on button "submit" at bounding box center [338, 20] width 11 height 11
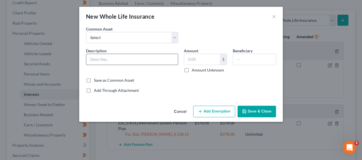
click at [154, 60] on input "text" at bounding box center [132, 59] width 92 height 11
click at [136, 49] on div "Description *" at bounding box center [132, 60] width 98 height 25
click at [135, 43] on select "Select State Farm Knights Of [PERSON_NAME]" at bounding box center [132, 37] width 92 height 11
select select "0"
type input "State Farm"
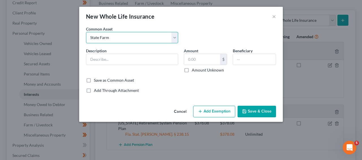
type input "800.00"
click at [235, 60] on input "text" at bounding box center [254, 59] width 43 height 11
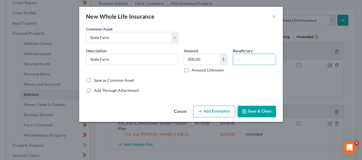
paste input "GIOVANI [PERSON_NAME]"
type input "GIOVANI [PERSON_NAME]"
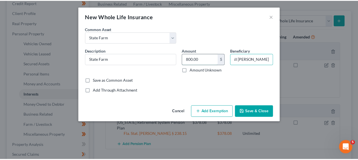
scroll to position [0, 0]
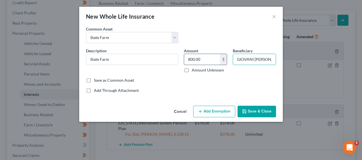
click at [211, 63] on input "800.00" at bounding box center [202, 59] width 36 height 11
type input "10,000.00"
click at [260, 116] on button "Save & Close" at bounding box center [256, 112] width 38 height 12
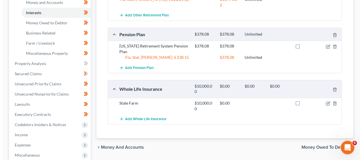
scroll to position [252, 0]
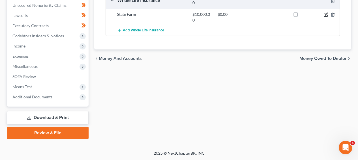
click at [326, 12] on icon "button" at bounding box center [325, 14] width 5 height 5
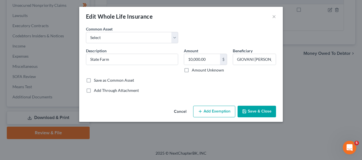
click at [220, 108] on button "Add Exemption" at bounding box center [214, 112] width 42 height 12
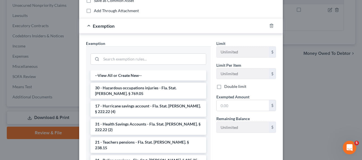
scroll to position [121, 0]
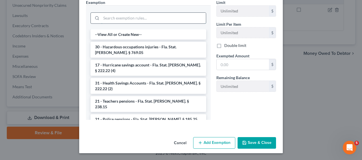
click at [138, 13] on input "search" at bounding box center [153, 18] width 105 height 11
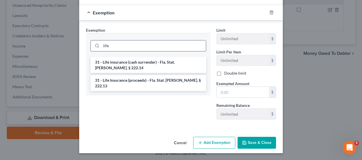
scroll to position [93, 0]
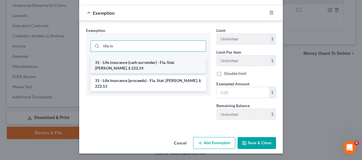
type input "life in"
click at [154, 67] on li "31 - Life insurance (cash surrender) - Fla. Stat. [PERSON_NAME]. § 222.14" at bounding box center [148, 65] width 116 height 16
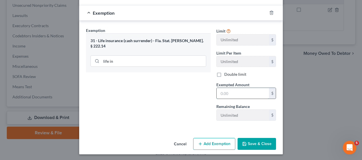
click at [239, 91] on input "text" at bounding box center [243, 93] width 52 height 11
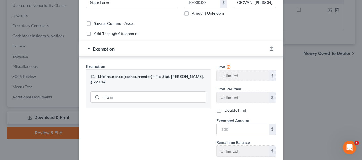
scroll to position [94, 0]
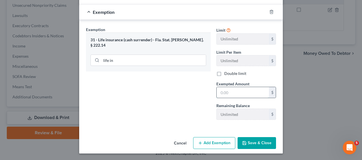
click at [257, 94] on input "text" at bounding box center [243, 92] width 52 height 11
type input "10,000"
click at [271, 15] on div at bounding box center [275, 11] width 16 height 9
click at [270, 13] on icon "button" at bounding box center [271, 12] width 5 height 5
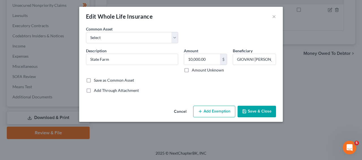
scroll to position [0, 0]
click at [212, 110] on button "Add Exemption" at bounding box center [214, 112] width 42 height 12
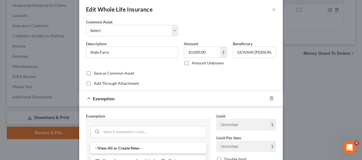
scroll to position [51, 0]
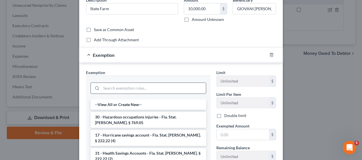
click at [119, 84] on input "search" at bounding box center [153, 88] width 105 height 11
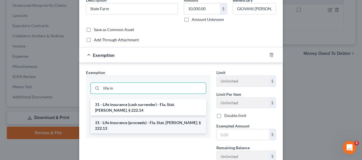
type input "life in"
click at [127, 118] on li "31 - Life Insurance (proceeds) - Fla. Stat. [PERSON_NAME]. § 222.13" at bounding box center [148, 126] width 116 height 16
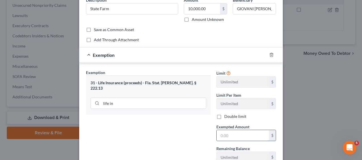
click at [250, 132] on input "text" at bounding box center [243, 135] width 52 height 11
type input "10,000"
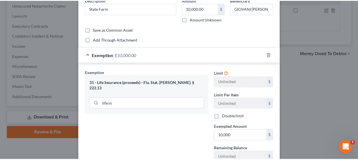
scroll to position [94, 0]
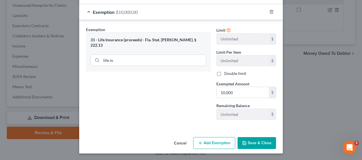
click at [261, 141] on button "Save & Close" at bounding box center [256, 143] width 38 height 12
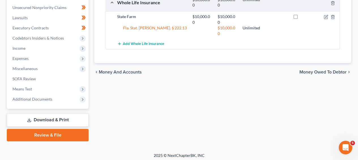
scroll to position [252, 0]
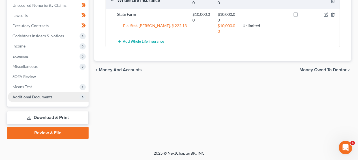
click at [18, 94] on span "Additional Documents" at bounding box center [48, 97] width 81 height 10
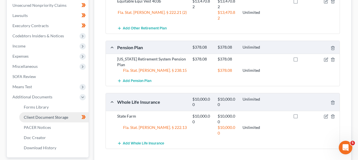
click at [32, 121] on link "Client Document Storage" at bounding box center [53, 117] width 69 height 10
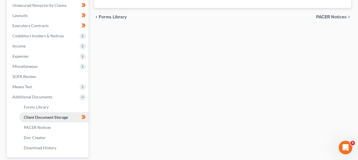
scroll to position [150, 0]
select select "9"
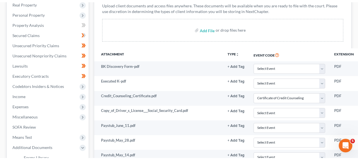
scroll to position [0, 0]
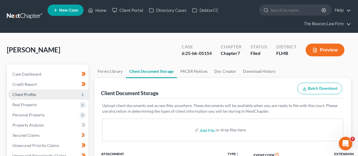
click at [66, 95] on span "Client Profile" at bounding box center [48, 94] width 81 height 10
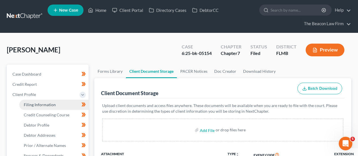
click at [63, 103] on link "Filing Information" at bounding box center [53, 105] width 69 height 10
select select "1"
select select "0"
select select "15"
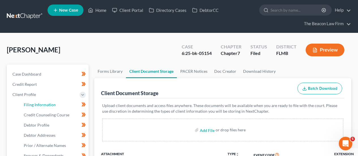
select select "6"
select select "9"
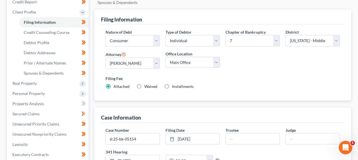
scroll to position [83, 0]
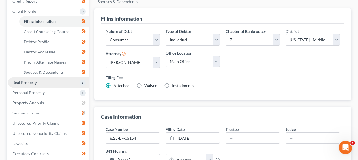
click at [51, 85] on span "Real Property" at bounding box center [48, 82] width 81 height 10
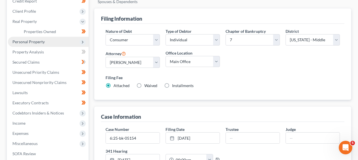
click at [53, 44] on span "Personal Property" at bounding box center [48, 42] width 81 height 10
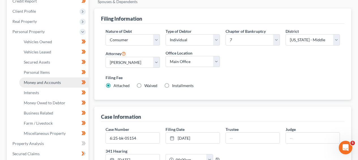
click at [48, 84] on span "Money and Accounts" at bounding box center [42, 82] width 37 height 5
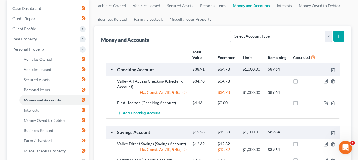
scroll to position [69, 0]
